Goal: Find specific page/section: Find specific page/section

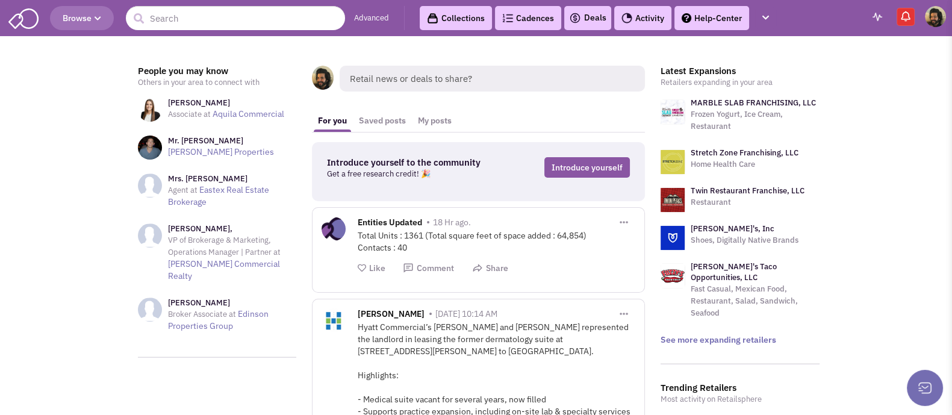
click at [72, 22] on span "Browse" at bounding box center [82, 18] width 39 height 11
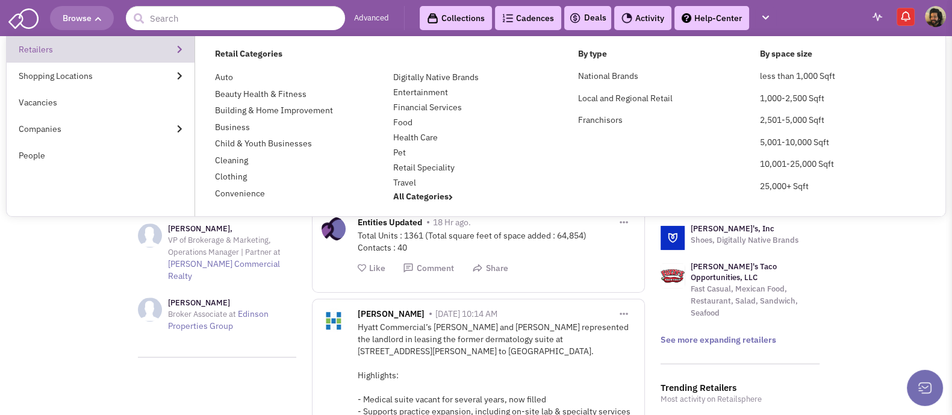
click at [60, 49] on link "Retailers" at bounding box center [101, 49] width 188 height 27
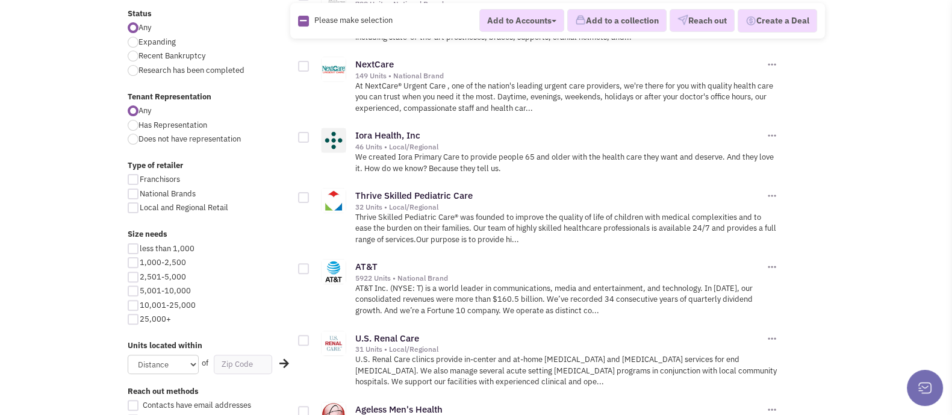
scroll to position [602, 0]
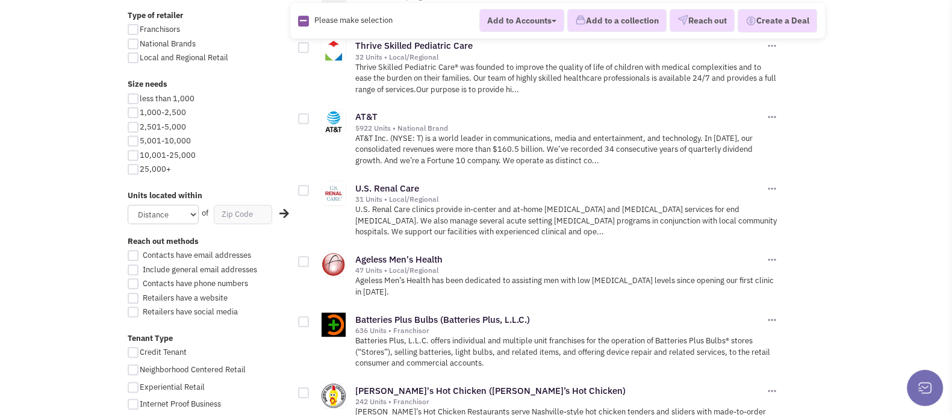
click at [133, 155] on div at bounding box center [133, 155] width 11 height 11
click at [140, 155] on input "10,001-25,000" at bounding box center [144, 156] width 8 height 8
checkbox input "true"
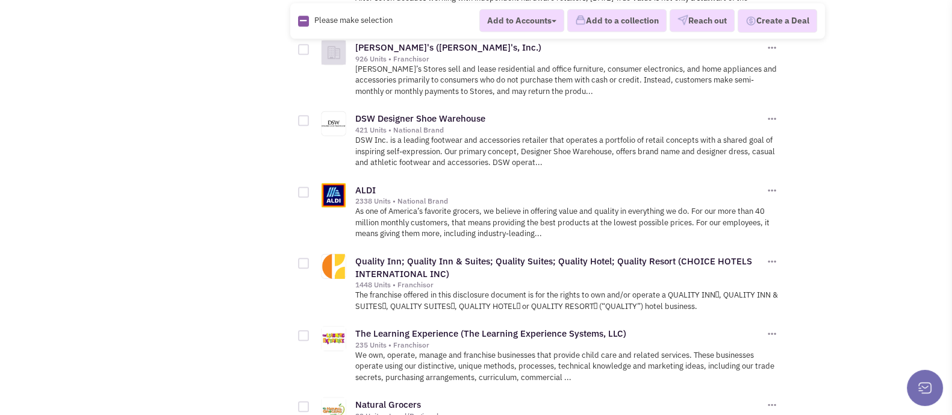
scroll to position [1629, 0]
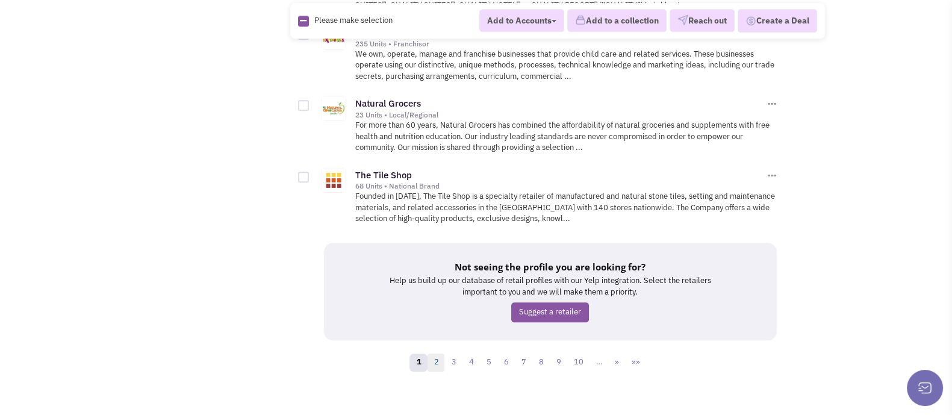
click at [438, 354] on link "2" at bounding box center [436, 363] width 18 height 18
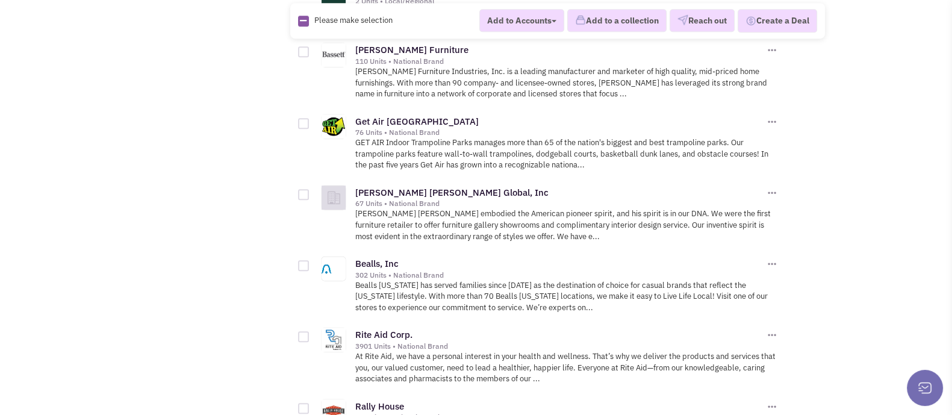
scroll to position [1581, 0]
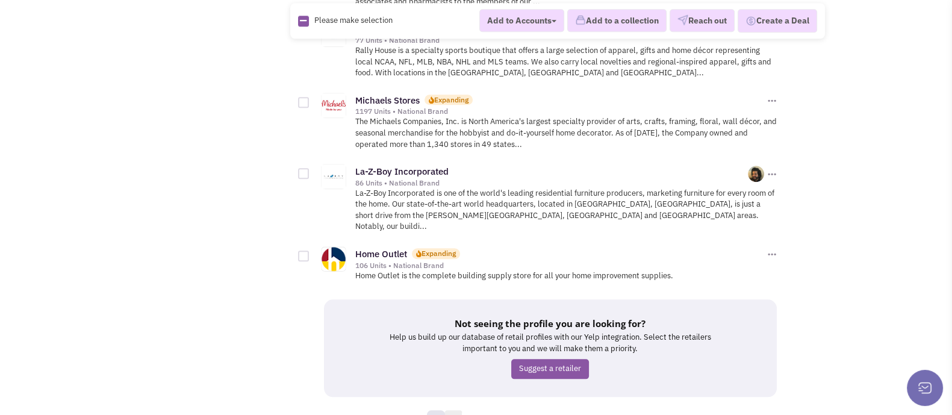
click at [454, 410] on link "3" at bounding box center [454, 419] width 18 height 18
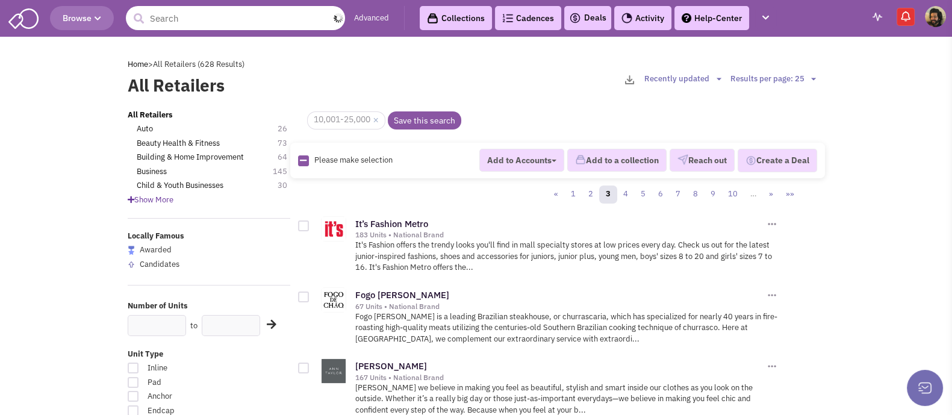
click at [223, 20] on input "text" at bounding box center [235, 18] width 219 height 24
click at [181, 16] on input "text" at bounding box center [235, 18] width 219 height 24
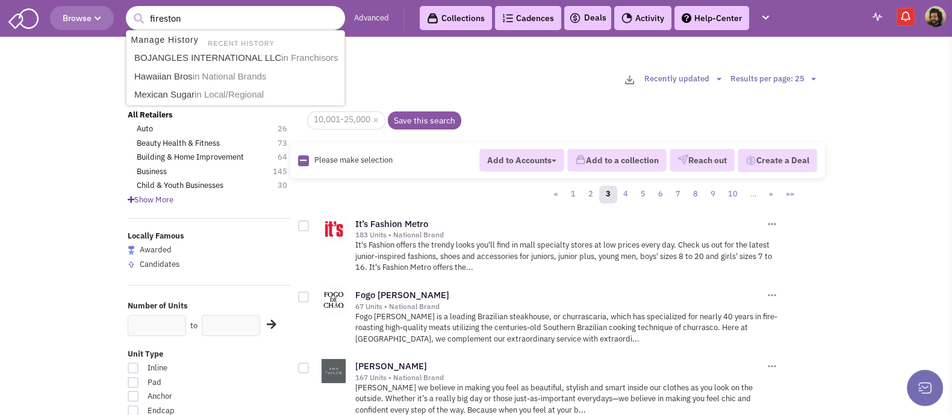
type input "firestone"
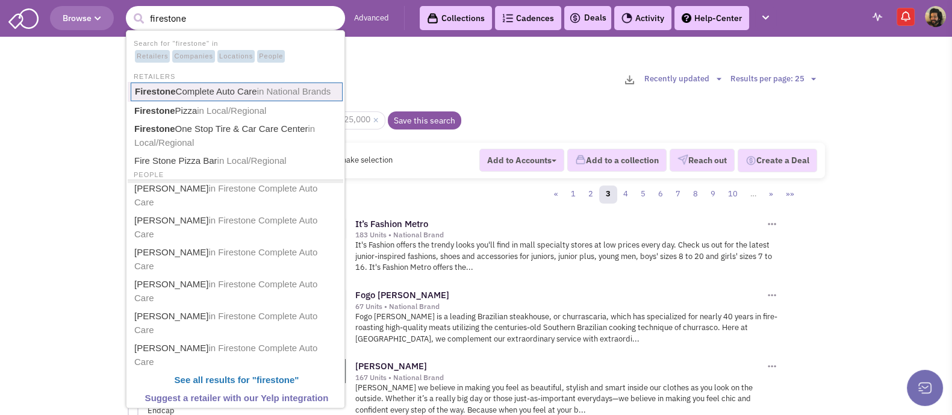
click at [247, 89] on link "Firestone Complete Auto Care in National Brands" at bounding box center [237, 92] width 212 height 19
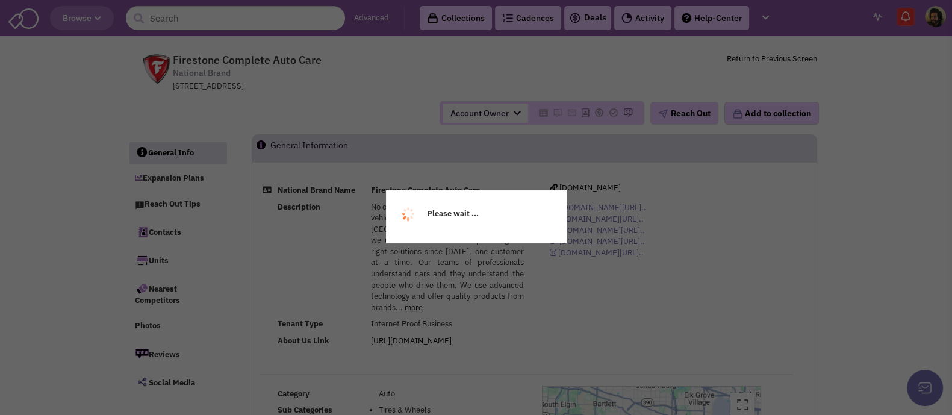
select select
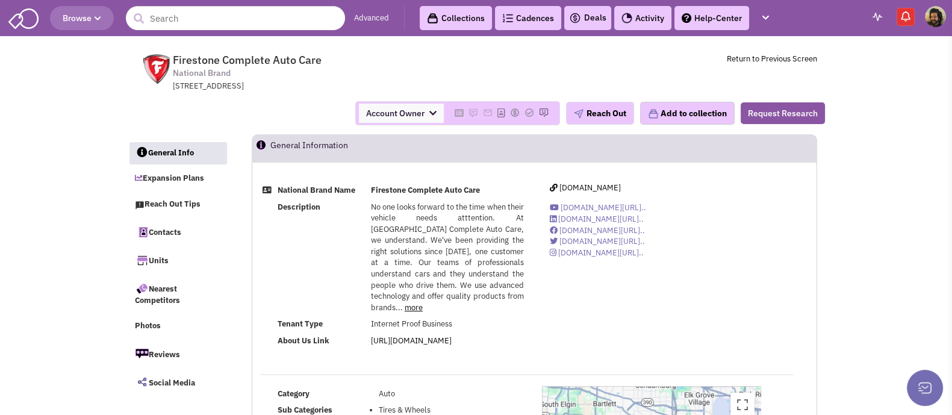
select select
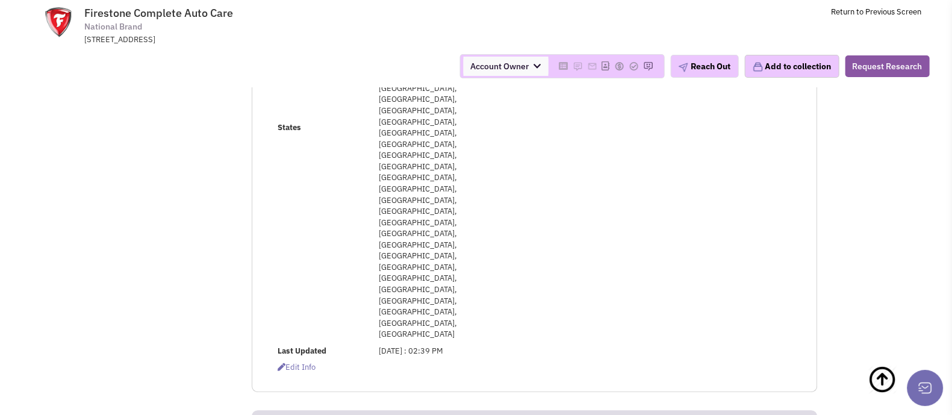
scroll to position [301, 0]
